Goal: Task Accomplishment & Management: Use online tool/utility

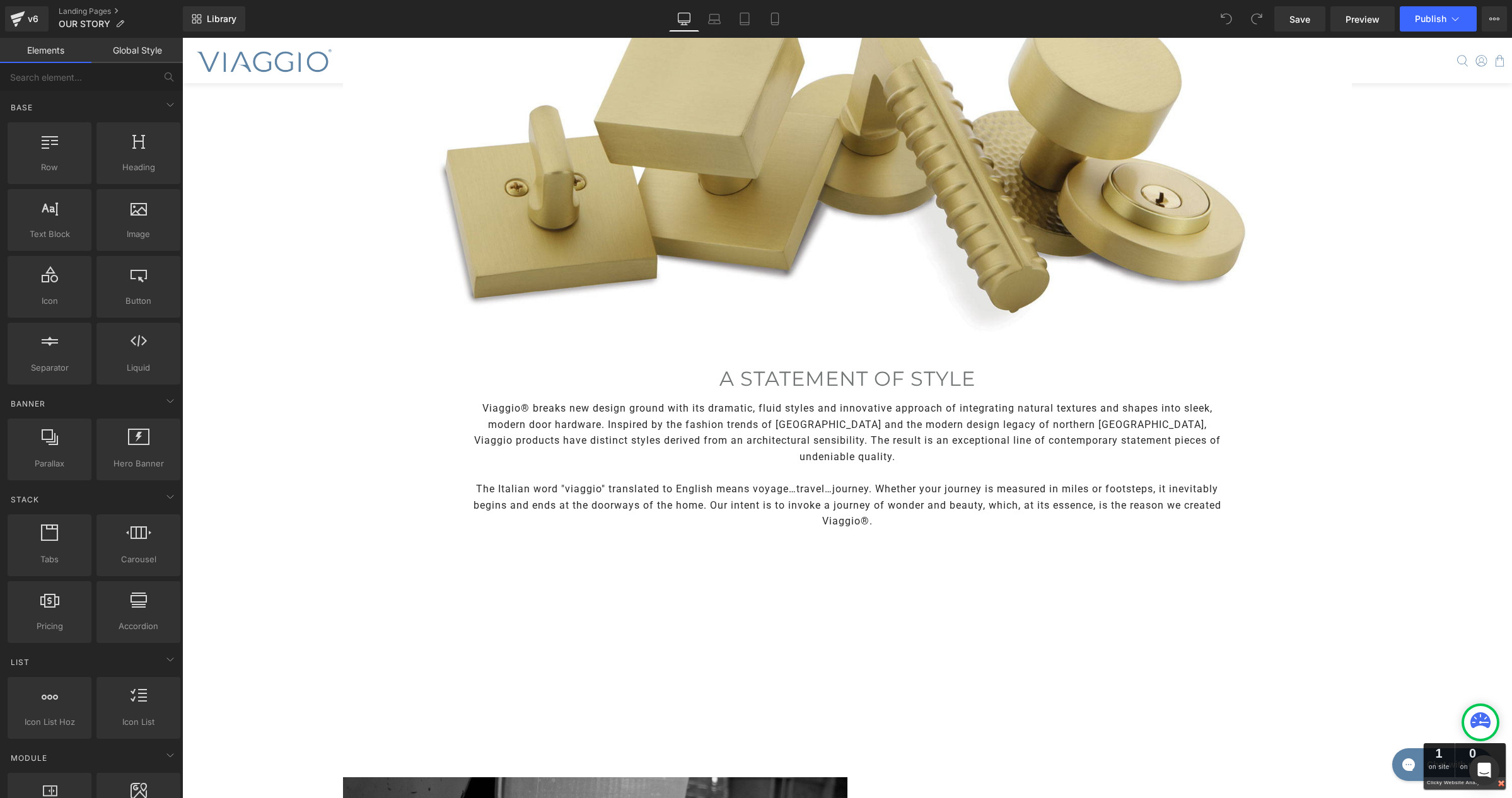
scroll to position [197, 0]
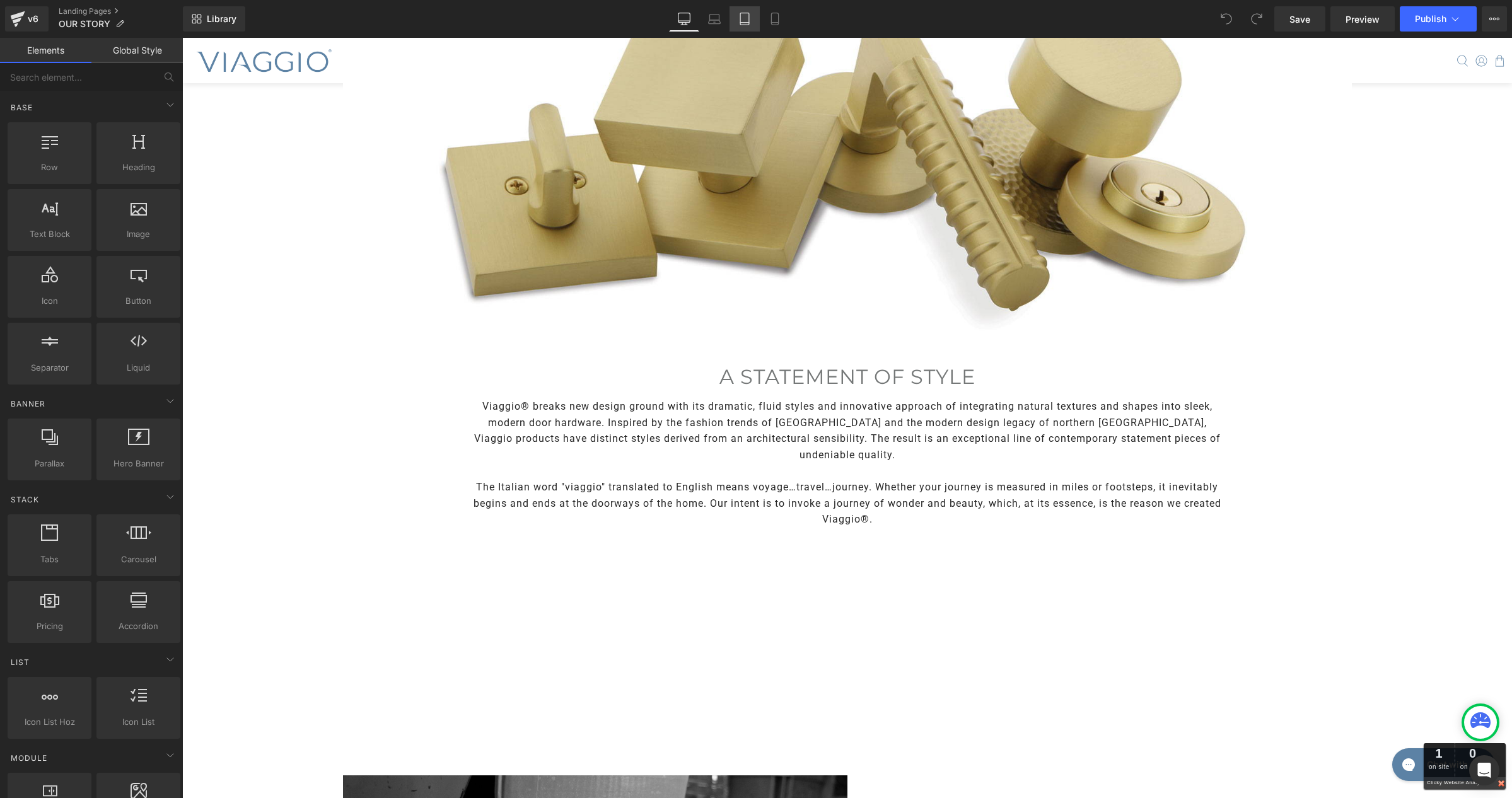
click at [752, 18] on link "Tablet" at bounding box center [744, 19] width 30 height 26
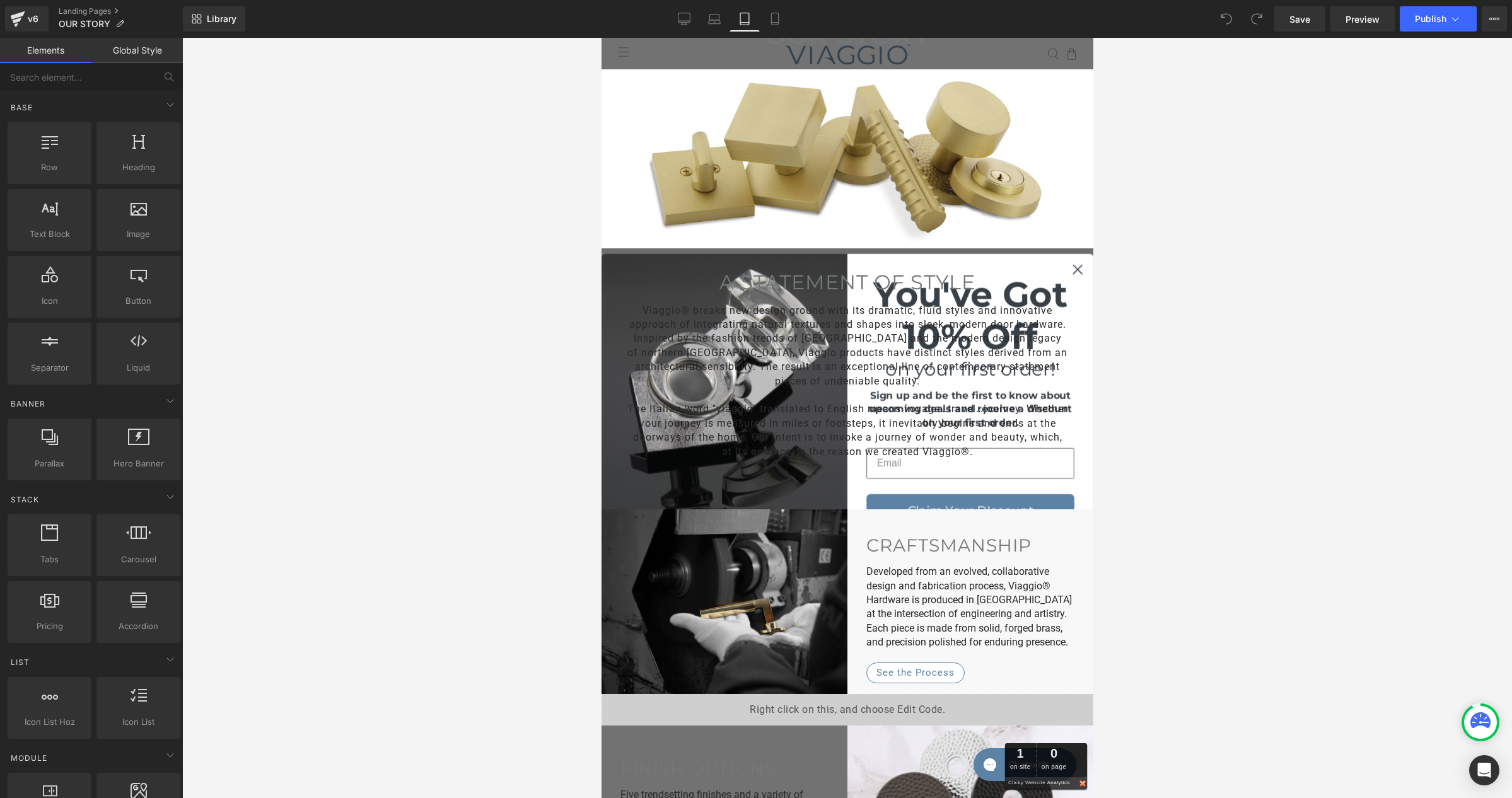
scroll to position [33, 0]
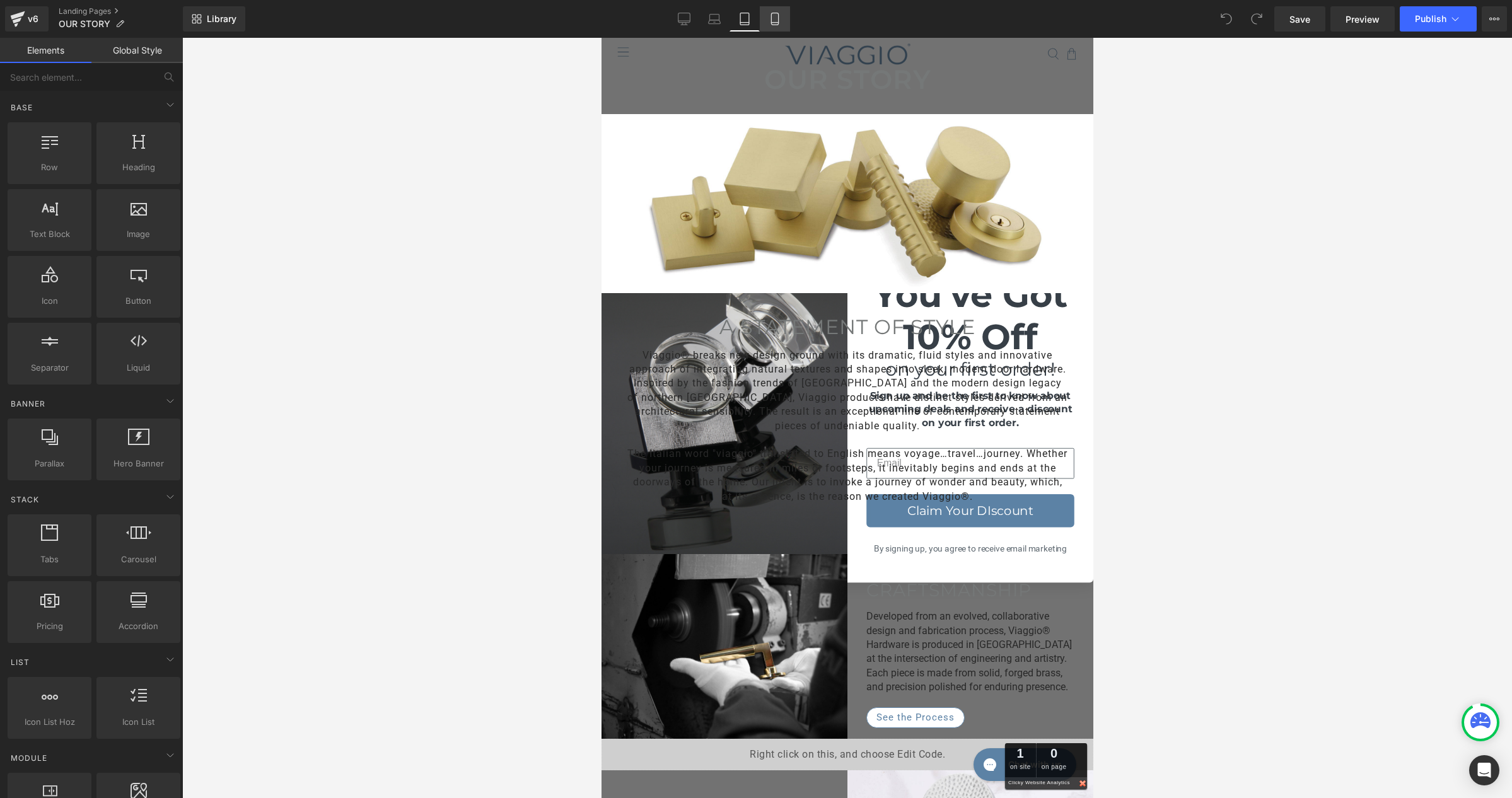
click at [777, 23] on icon at bounding box center [774, 23] width 7 height 0
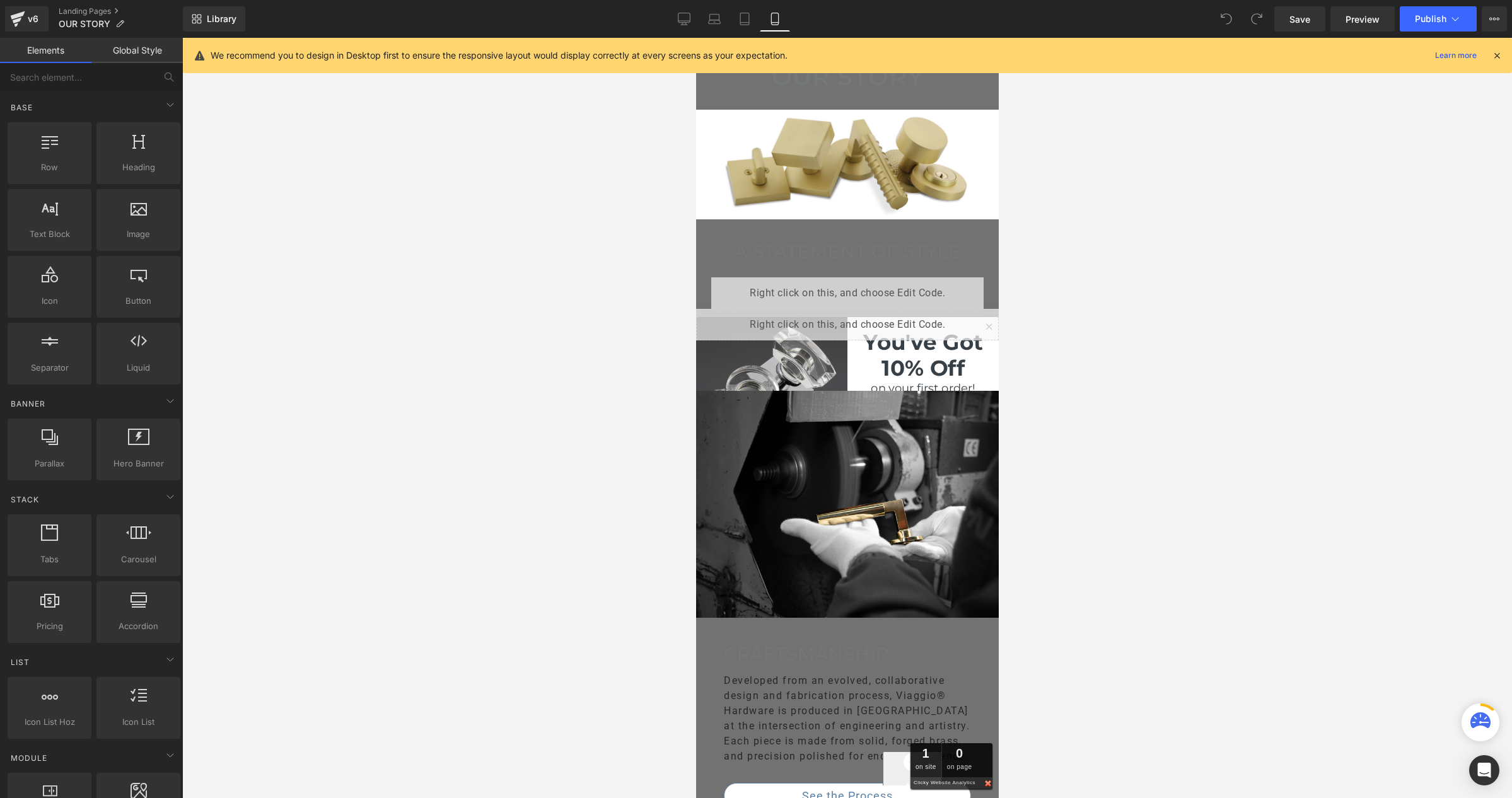
scroll to position [35, 0]
click at [1492, 56] on icon at bounding box center [1496, 55] width 11 height 11
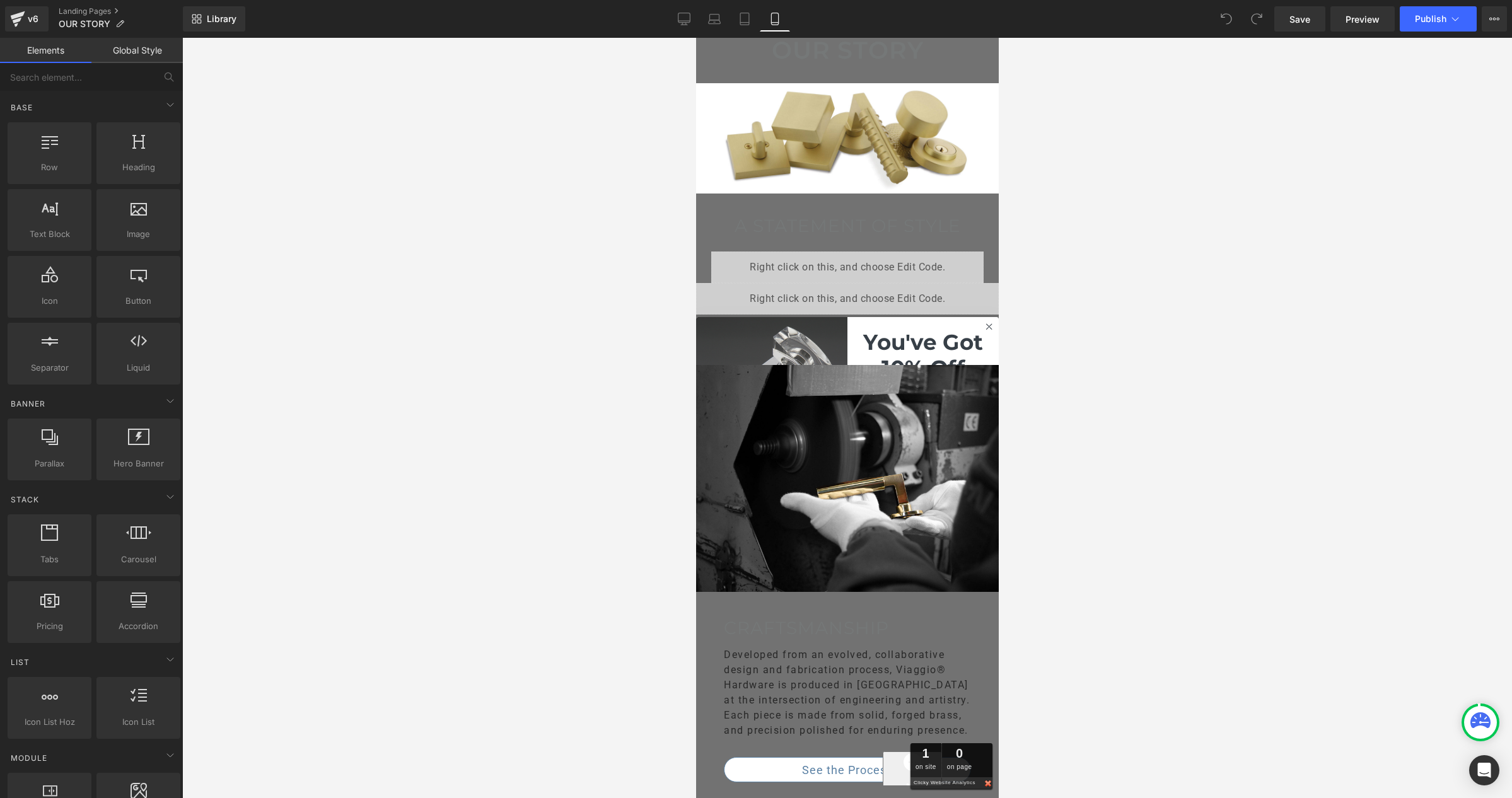
scroll to position [0, 0]
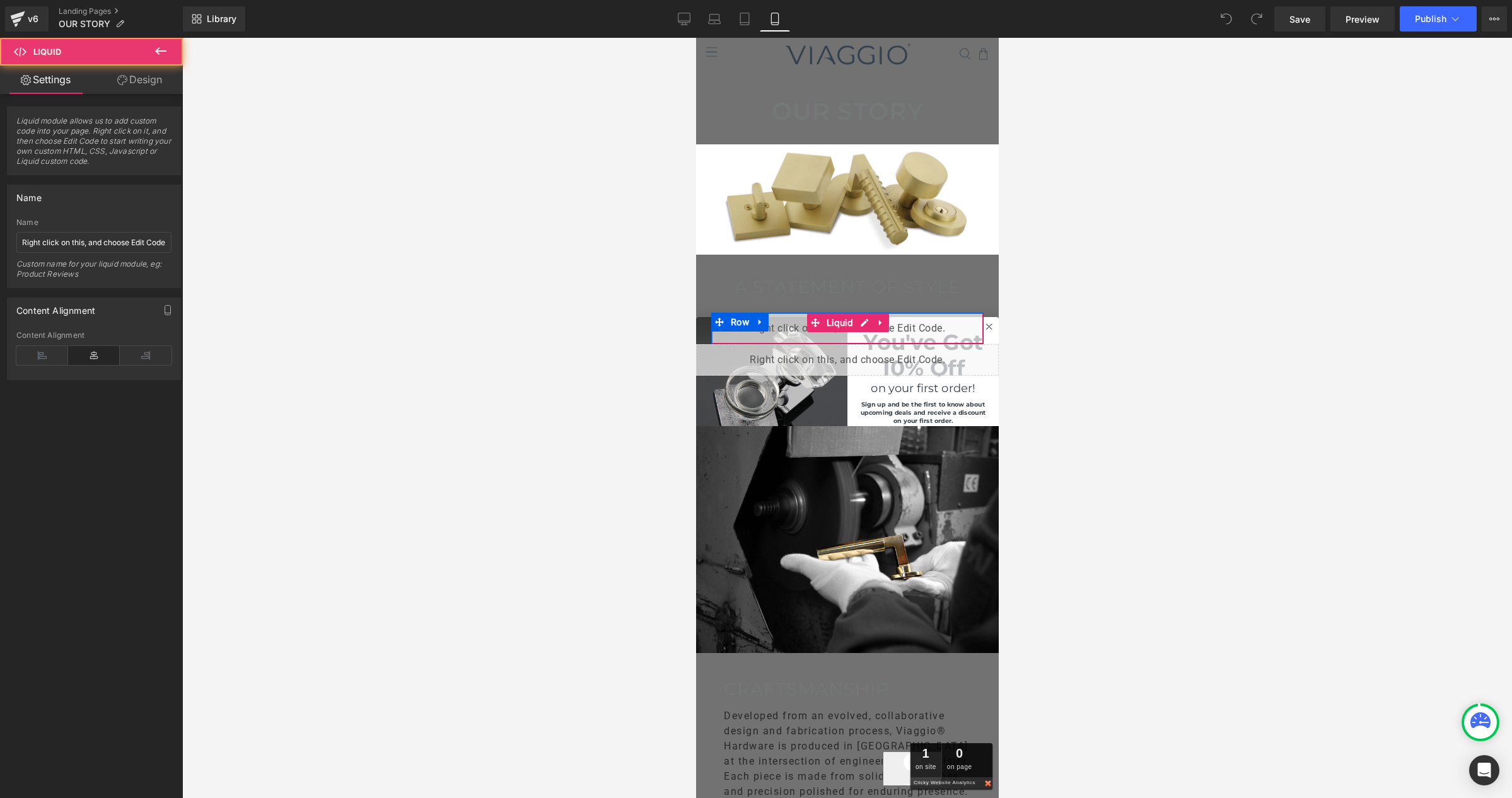
click at [785, 328] on div "Liquid" at bounding box center [847, 328] width 272 height 32
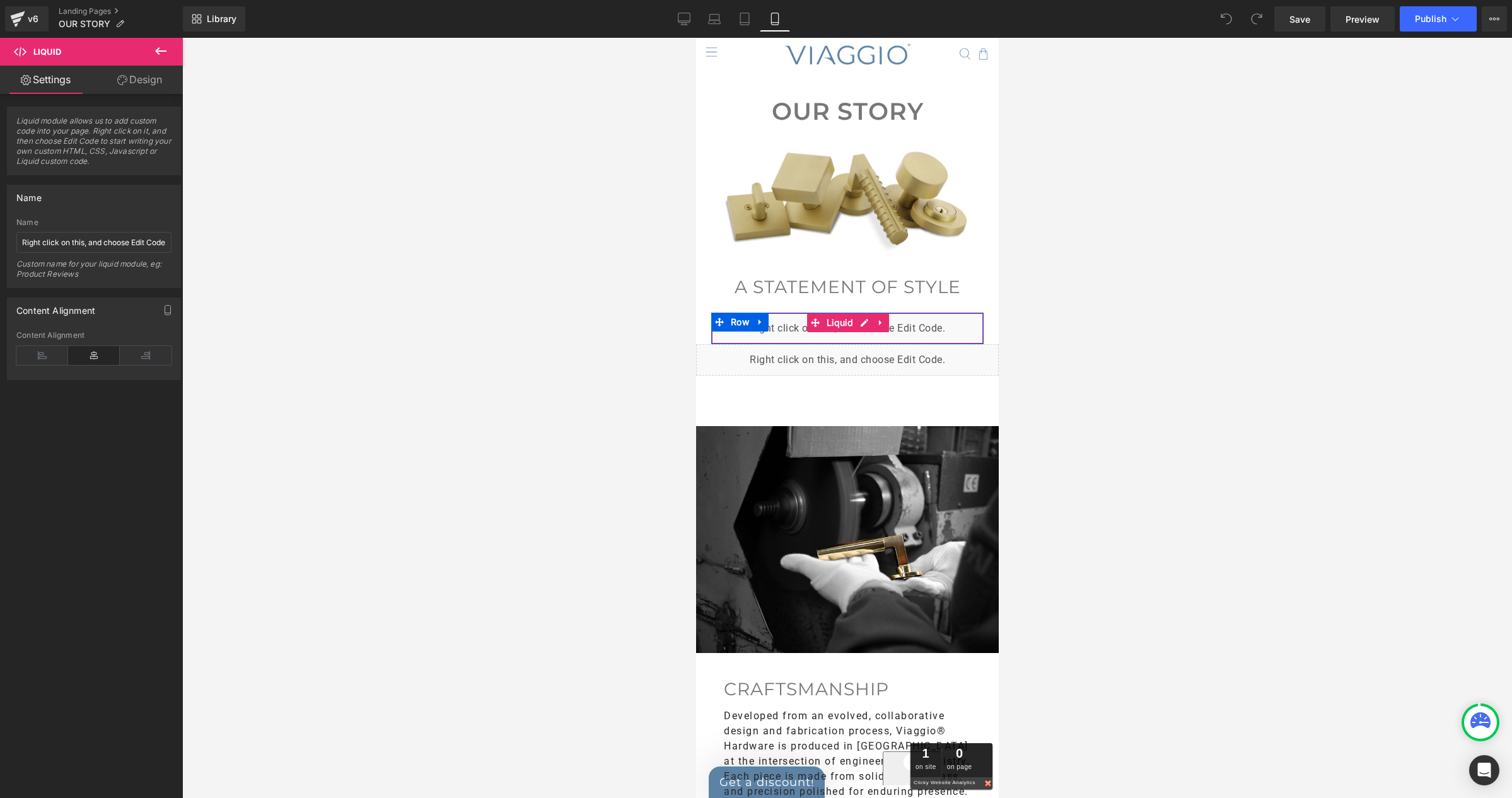
click at [789, 324] on div "Liquid" at bounding box center [847, 328] width 272 height 32
click at [162, 52] on icon at bounding box center [161, 51] width 15 height 15
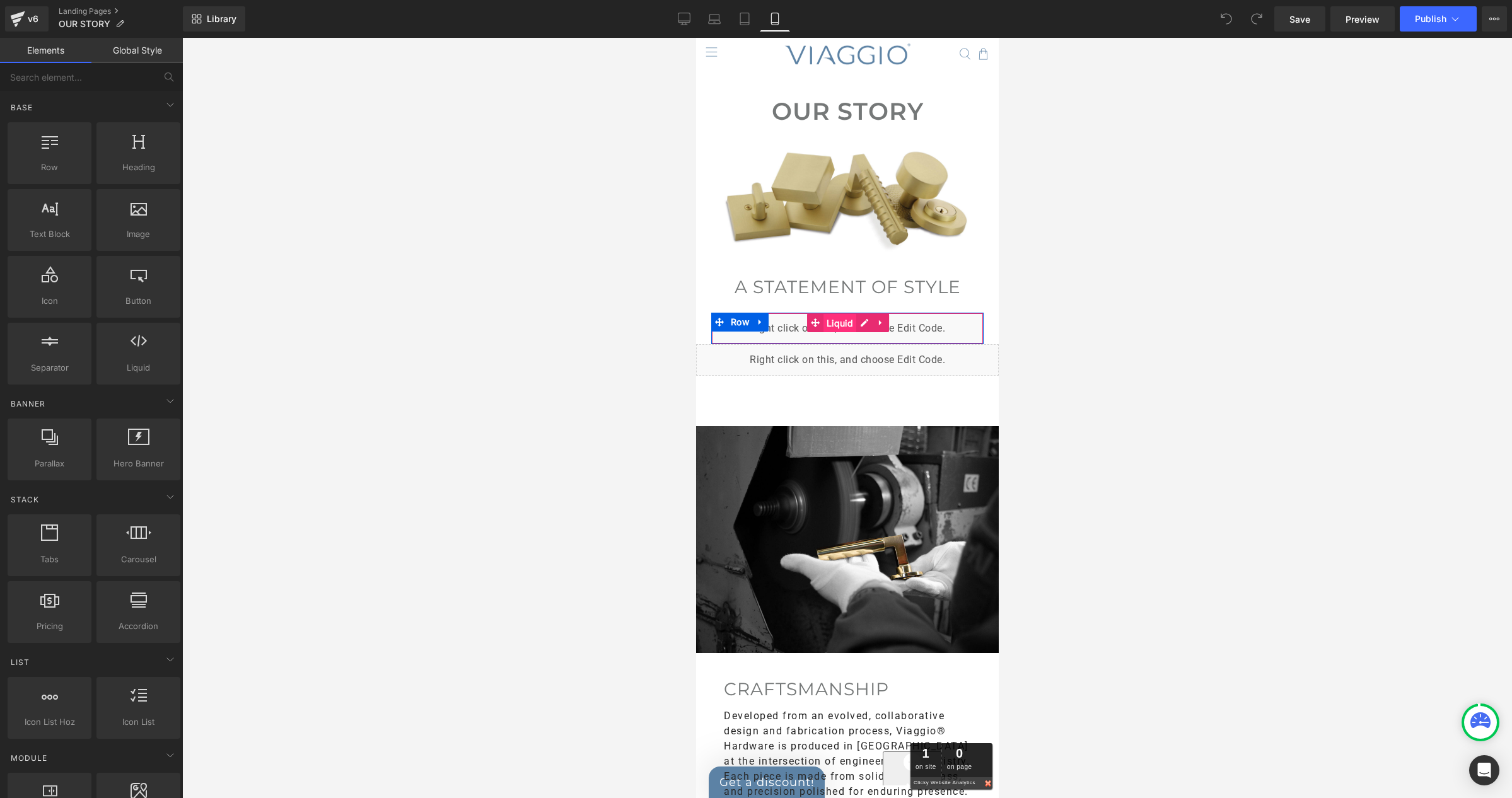
click at [841, 322] on span "Liquid" at bounding box center [839, 323] width 33 height 19
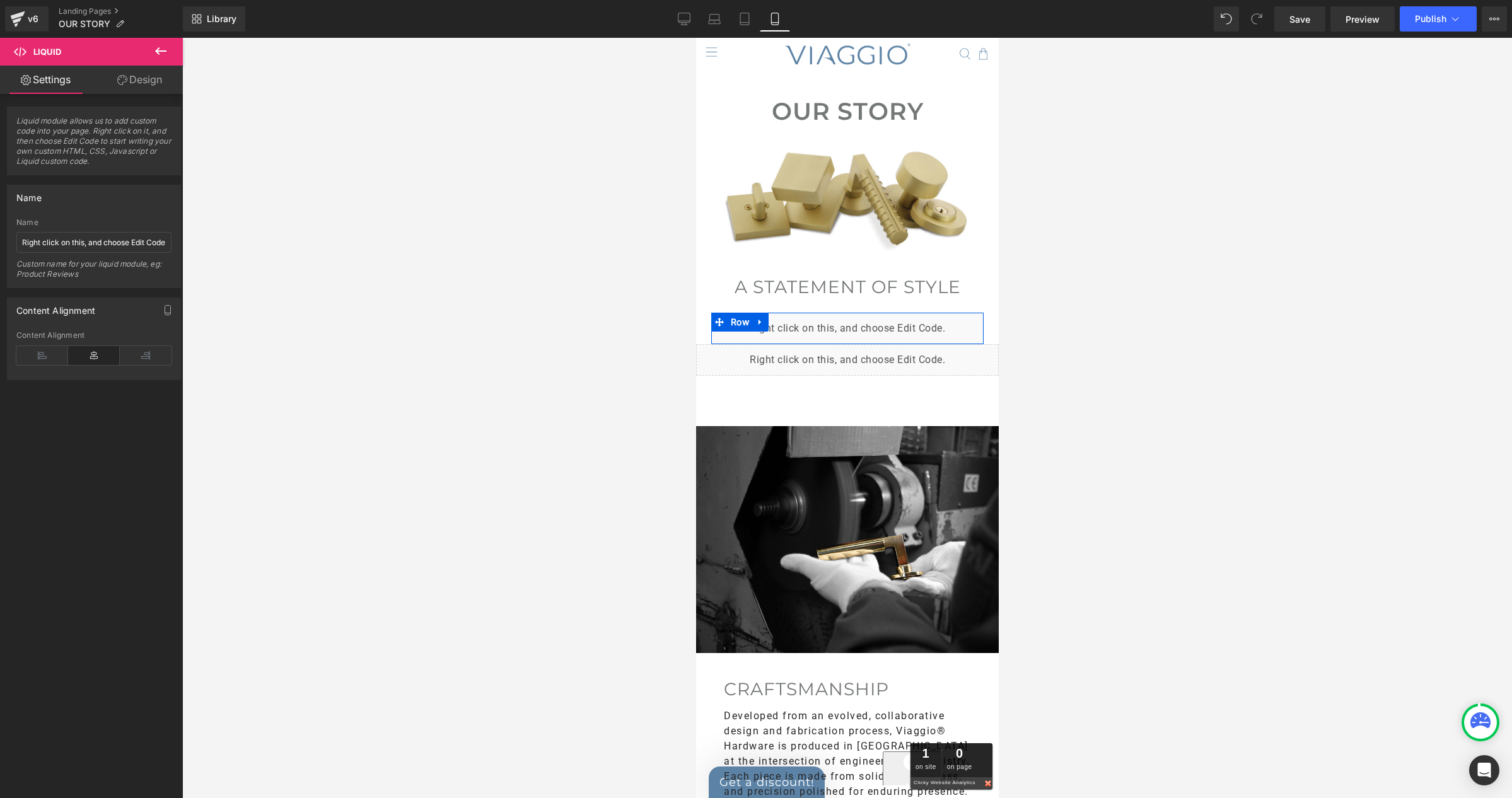
click at [861, 324] on div "Liquid" at bounding box center [847, 328] width 272 height 32
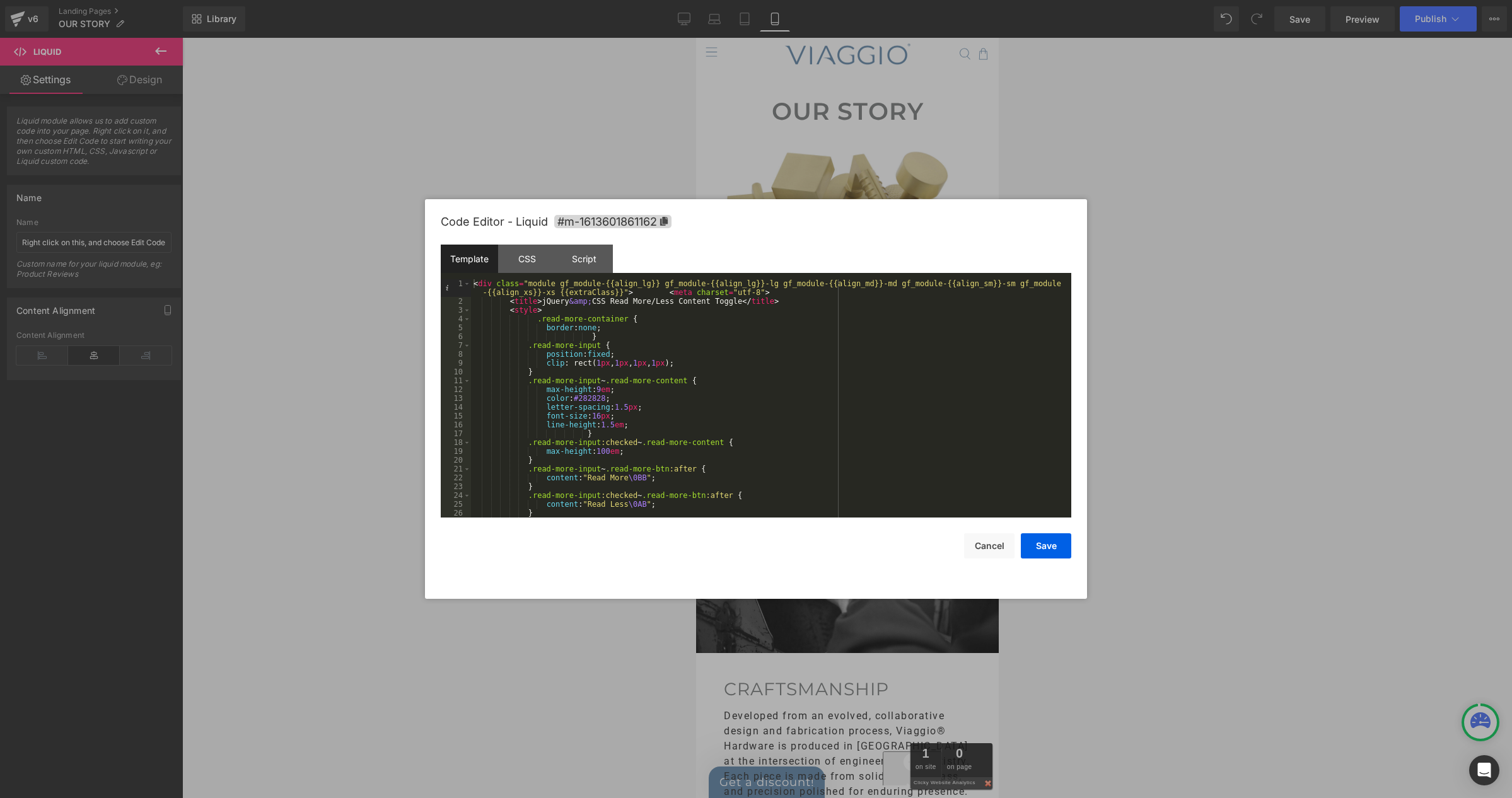
click at [680, 320] on div "< div class = "module gf_module-{{align_lg}} gf_module-{{align_lg}}-lg gf_modul…" at bounding box center [768, 412] width 595 height 264
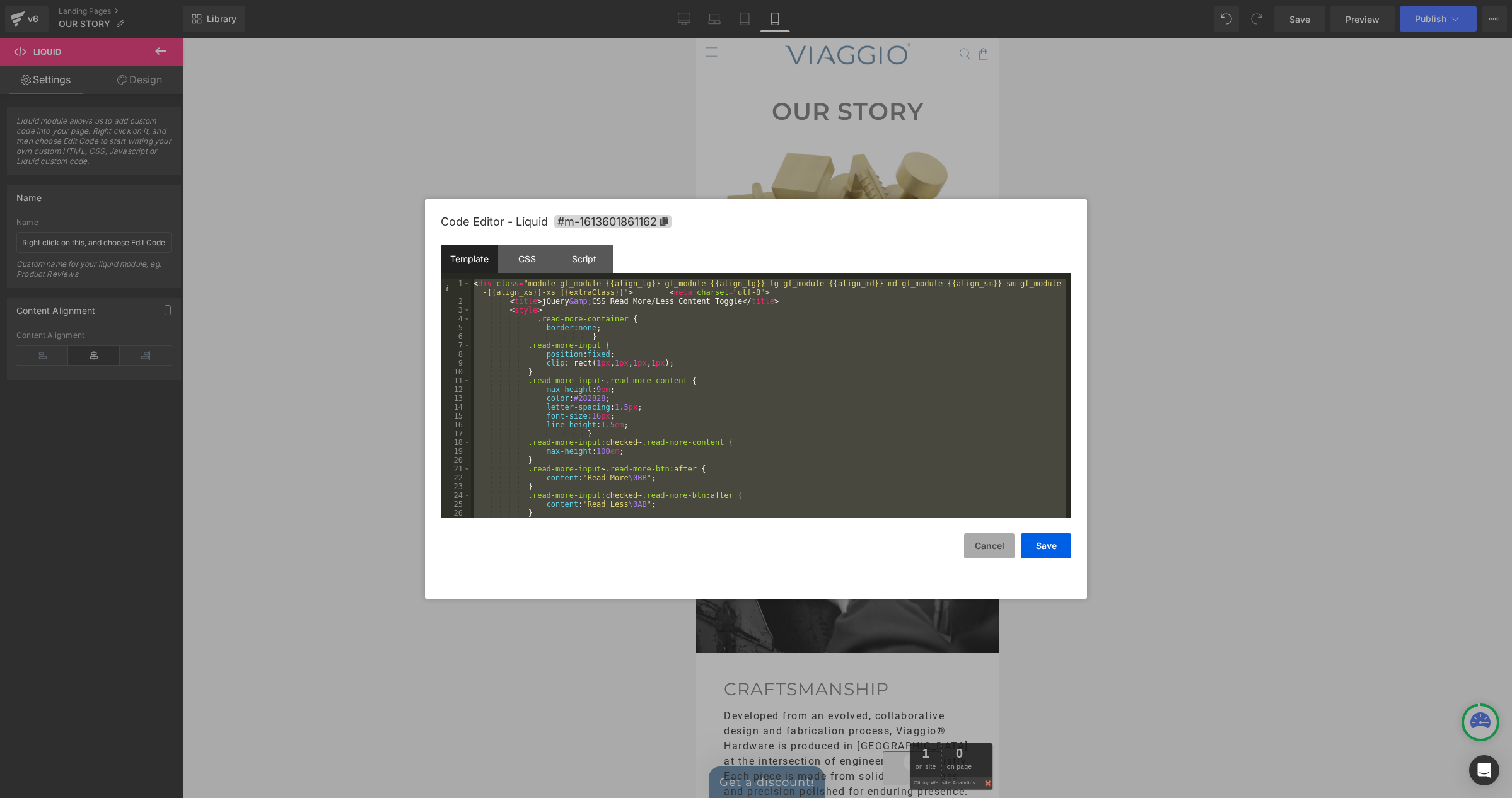
drag, startPoint x: 986, startPoint y: 541, endPoint x: 967, endPoint y: 532, distance: 21.0
click at [986, 541] on button "Cancel" at bounding box center [989, 546] width 50 height 26
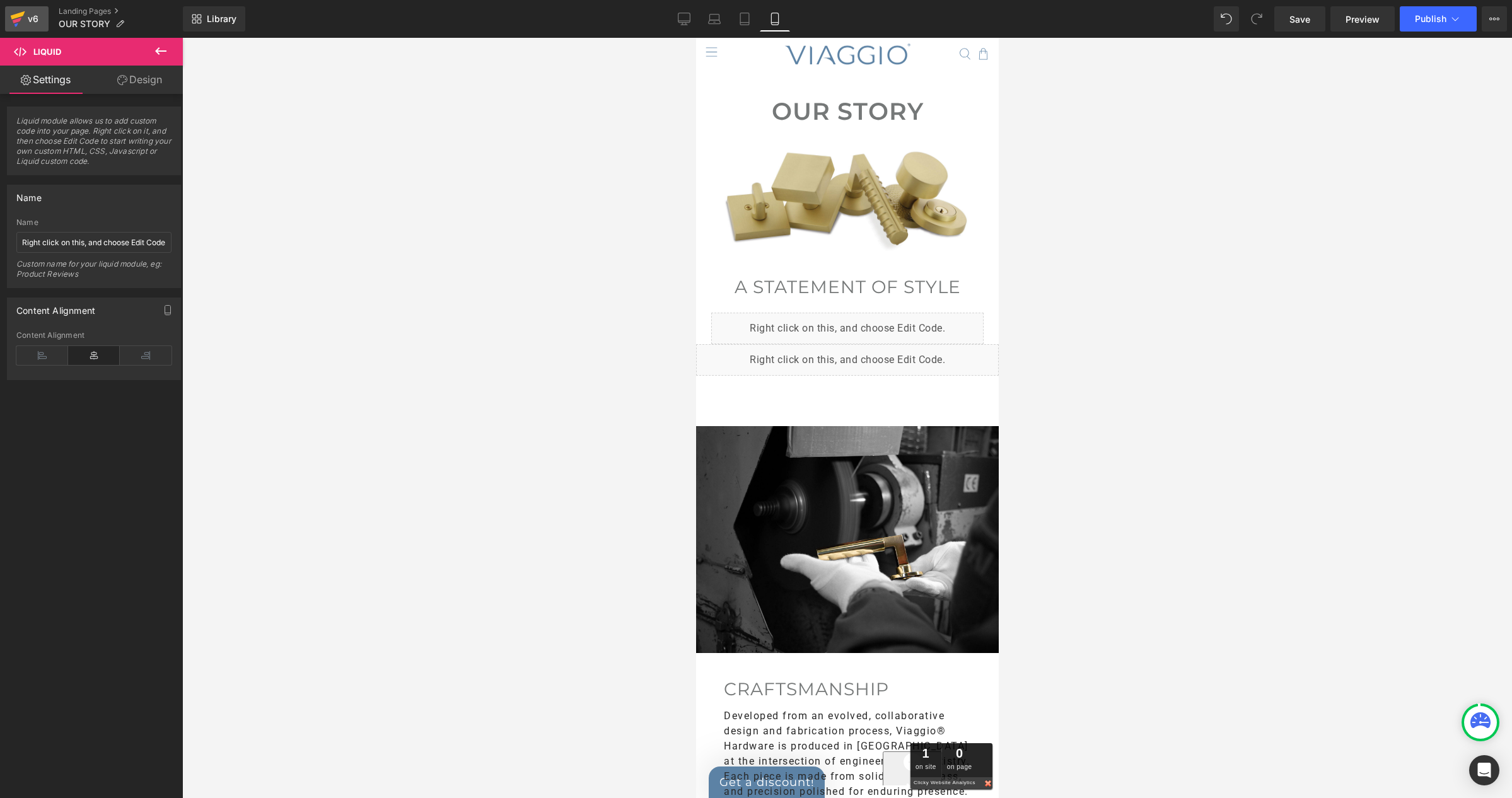
click at [19, 12] on icon at bounding box center [17, 19] width 15 height 32
